Goal: Check status: Check status

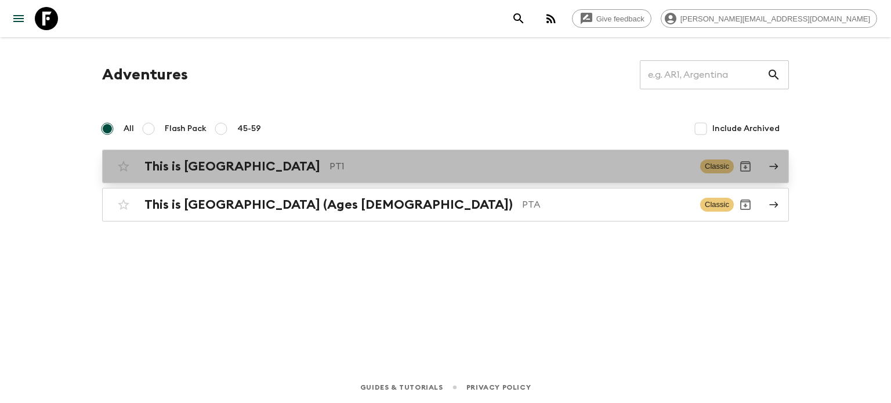
click at [394, 169] on p "PT1" at bounding box center [510, 167] width 361 height 14
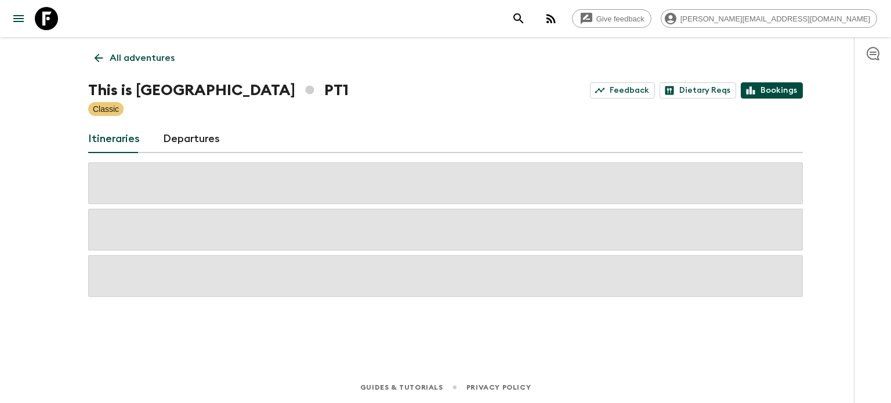
click at [774, 90] on link "Bookings" at bounding box center [772, 90] width 62 height 16
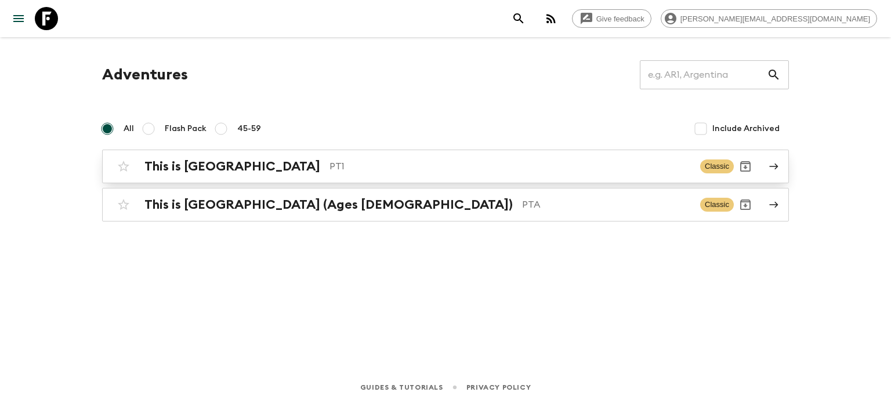
click at [374, 165] on p "PT1" at bounding box center [510, 167] width 361 height 14
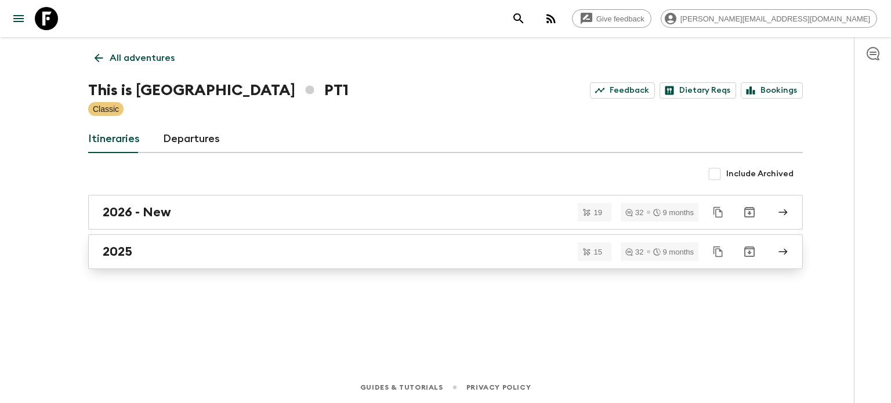
click at [466, 266] on link "2025" at bounding box center [445, 251] width 715 height 35
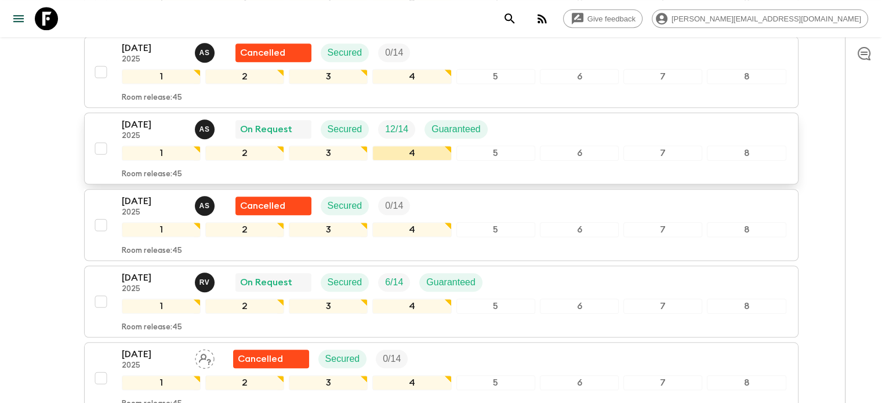
scroll to position [965, 0]
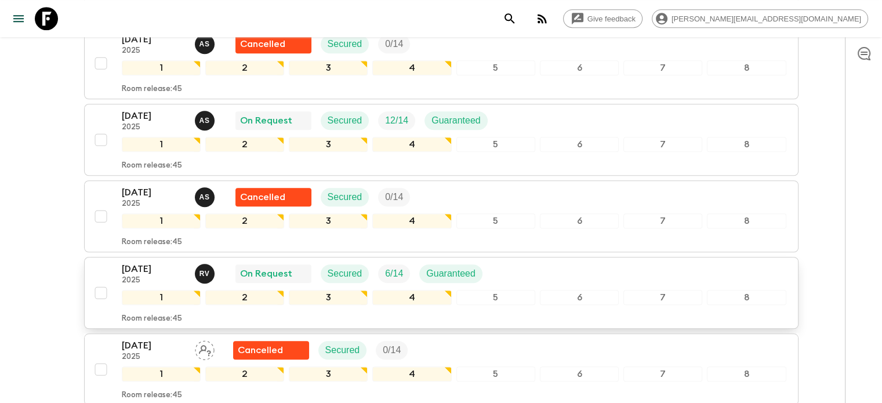
click at [668, 290] on div "7" at bounding box center [663, 297] width 79 height 15
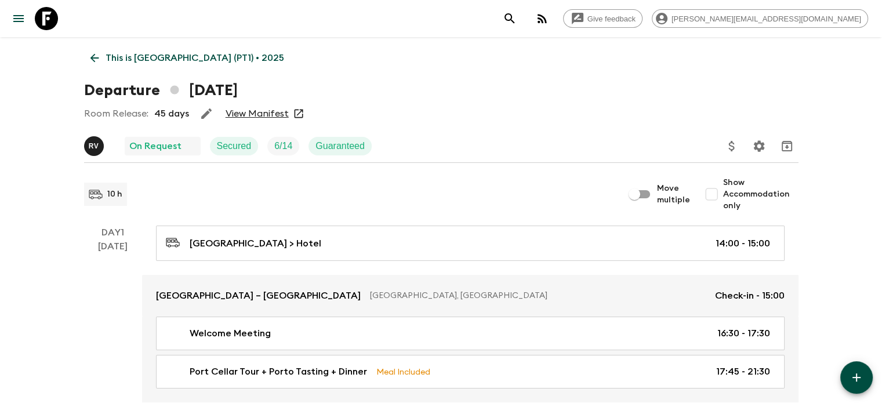
click at [285, 113] on link "View Manifest" at bounding box center [257, 114] width 63 height 12
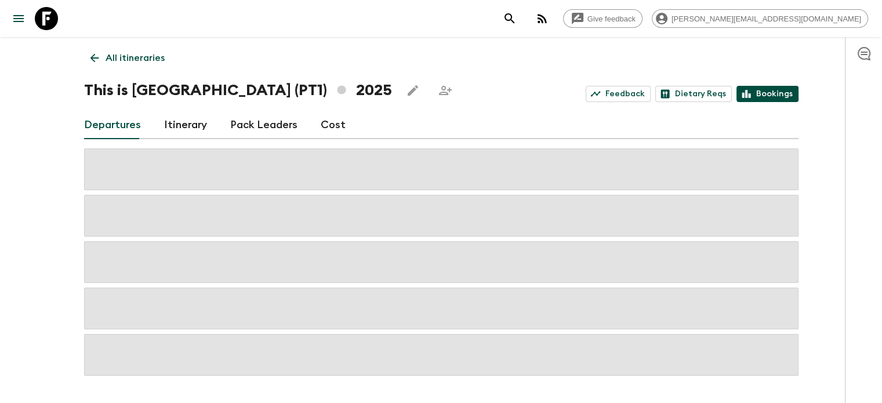
click at [775, 97] on link "Bookings" at bounding box center [768, 94] width 62 height 16
